Goal: Task Accomplishment & Management: Manage account settings

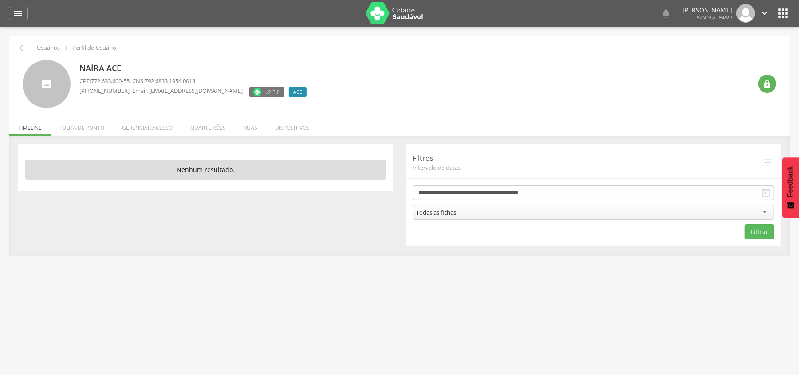
click at [85, 132] on li "Folha de ponto" at bounding box center [82, 125] width 63 height 21
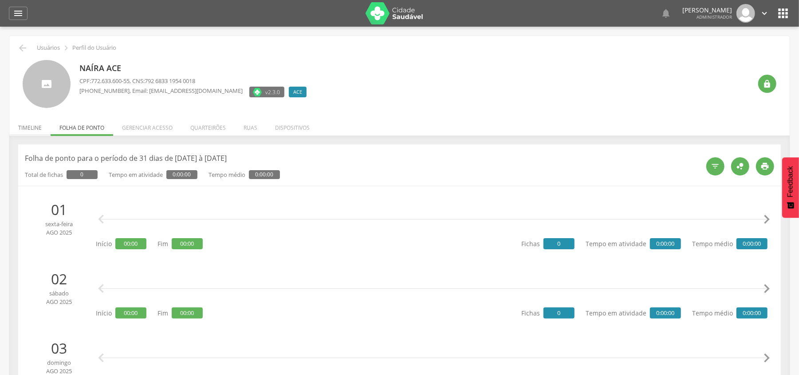
click at [41, 131] on li "Timeline" at bounding box center [29, 125] width 41 height 21
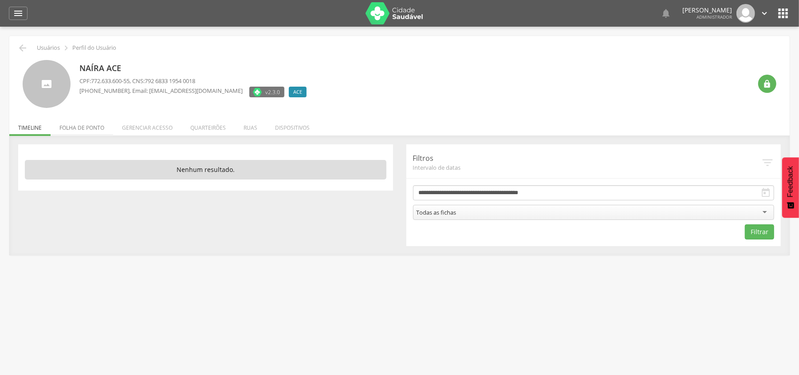
click at [74, 129] on li "Folha de ponto" at bounding box center [82, 125] width 63 height 21
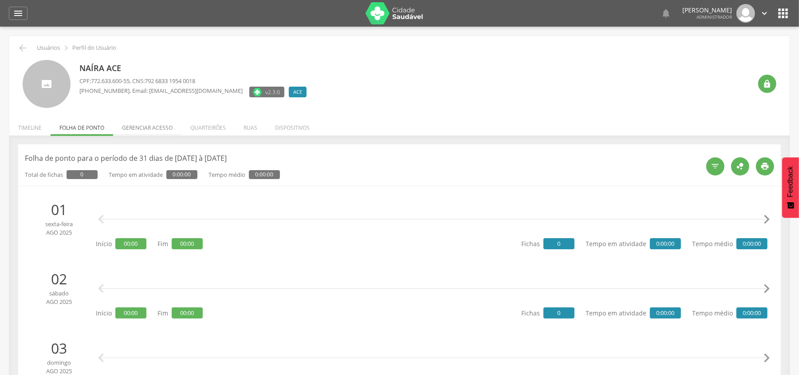
click at [142, 123] on li "Gerenciar acesso" at bounding box center [147, 125] width 68 height 21
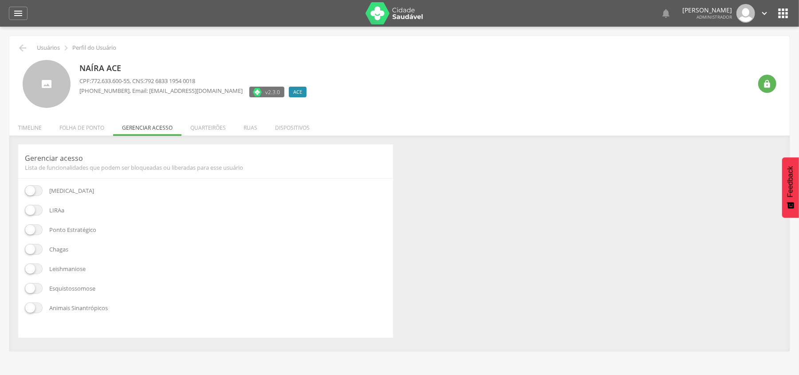
click at [206, 128] on li "Quarteirões" at bounding box center [208, 125] width 53 height 21
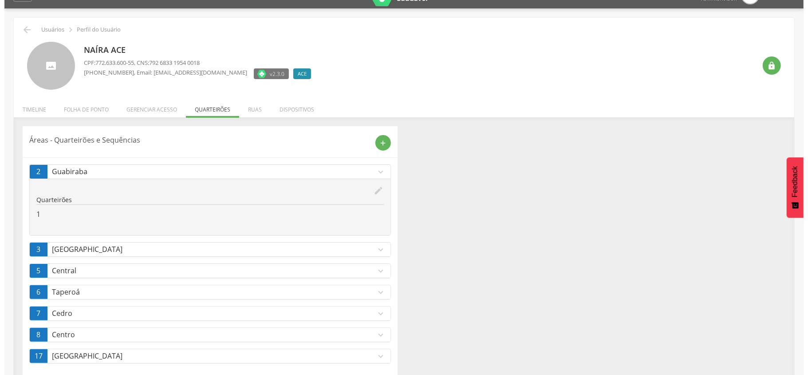
scroll to position [34, 0]
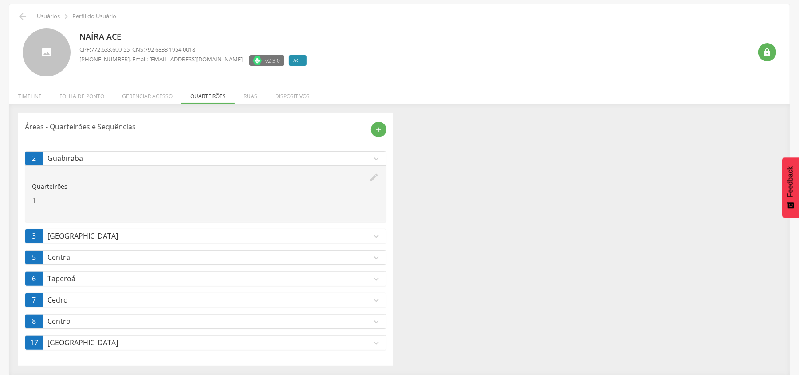
click at [373, 344] on icon "expand_more" at bounding box center [377, 343] width 10 height 10
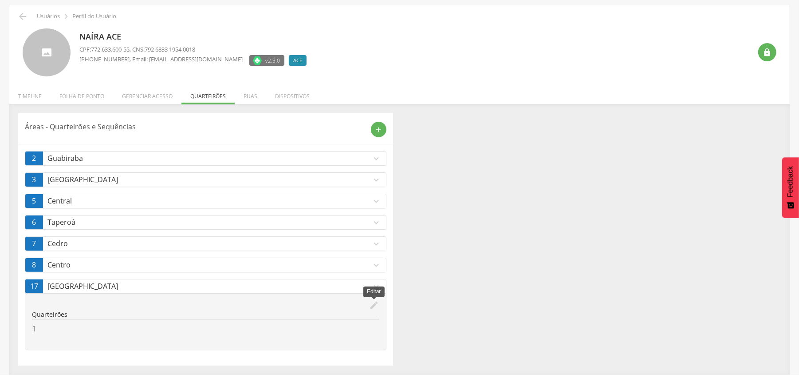
click at [375, 306] on icon "edit" at bounding box center [375, 305] width 10 height 10
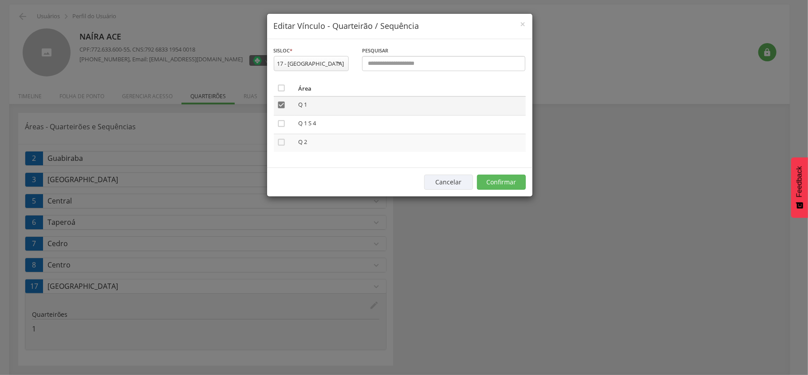
click at [285, 105] on icon "" at bounding box center [281, 104] width 9 height 9
drag, startPoint x: 508, startPoint y: 188, endPoint x: 503, endPoint y: 189, distance: 5.3
click at [507, 187] on button "Confirmar" at bounding box center [501, 181] width 49 height 15
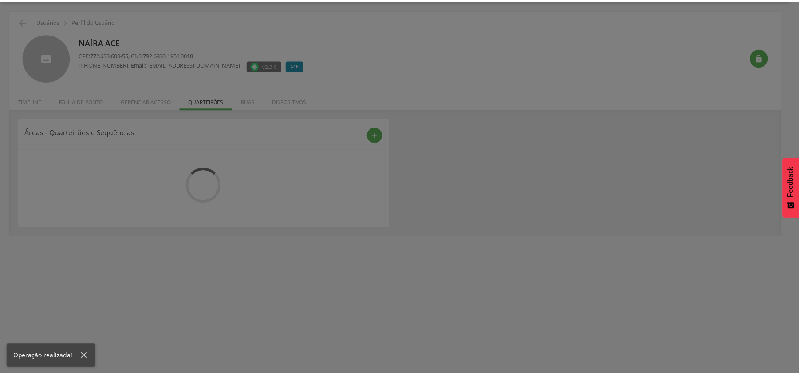
scroll to position [27, 0]
